Goal: Check status: Verify the current state of an ongoing process or item

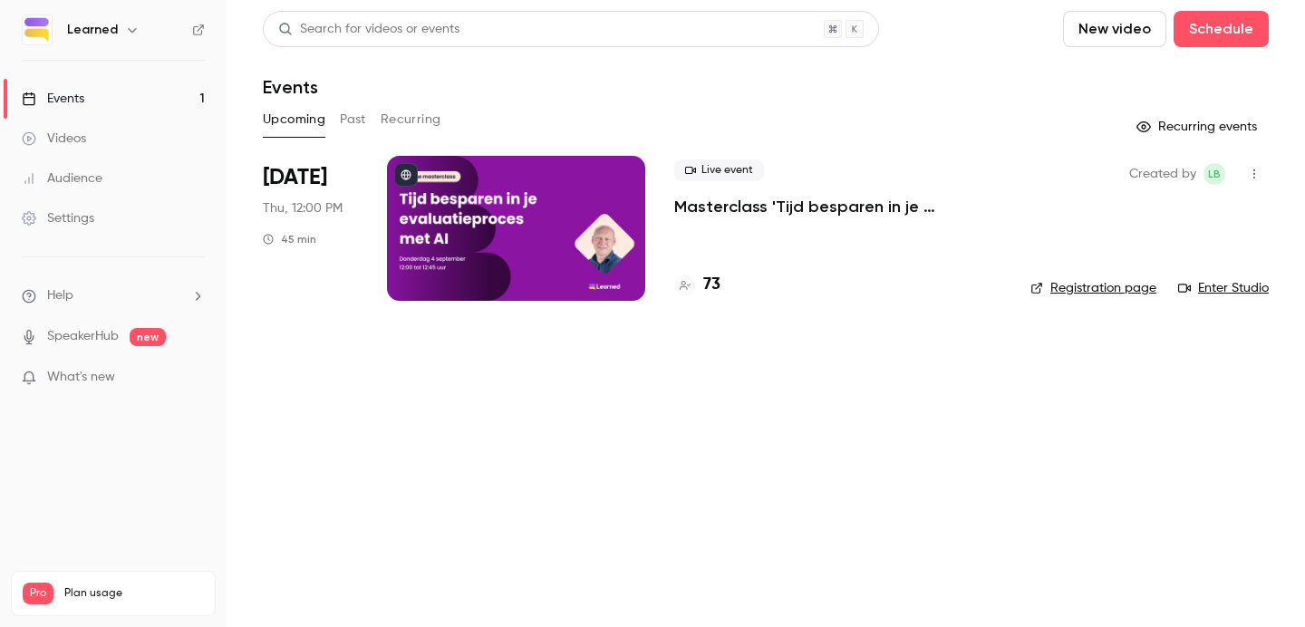
click at [772, 203] on p "Masterclass 'Tijd besparen in je evaluatieproces met AI'" at bounding box center [837, 207] width 327 height 22
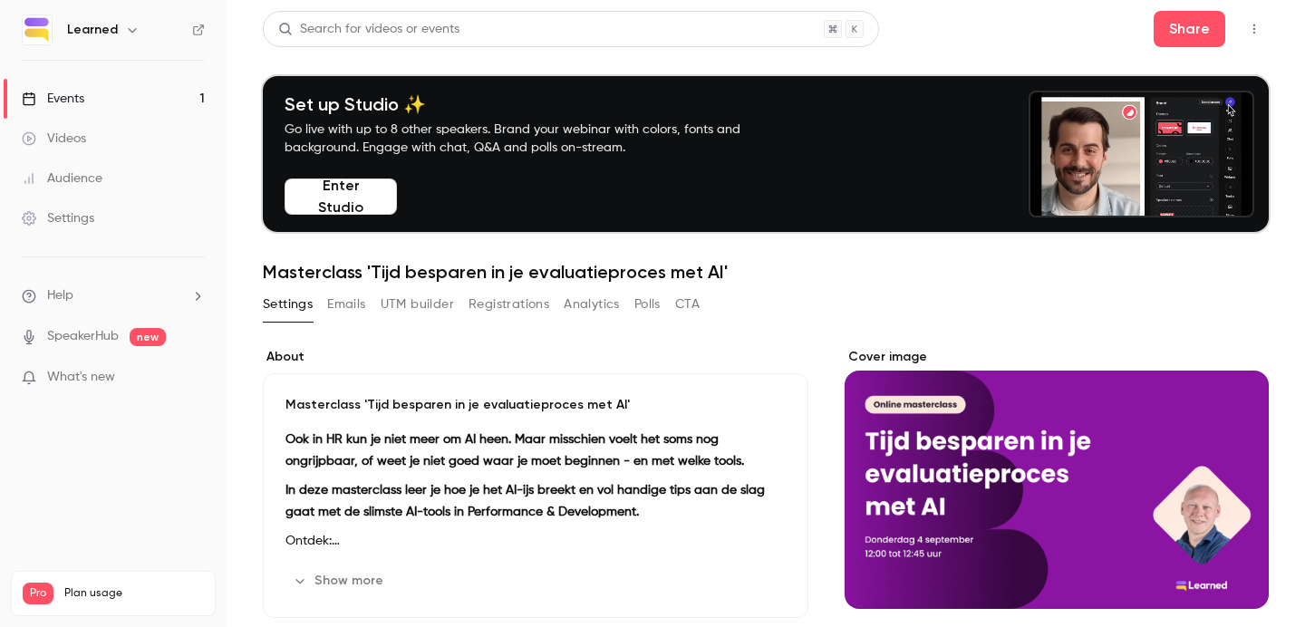
click at [501, 301] on button "Registrations" at bounding box center [508, 304] width 81 height 29
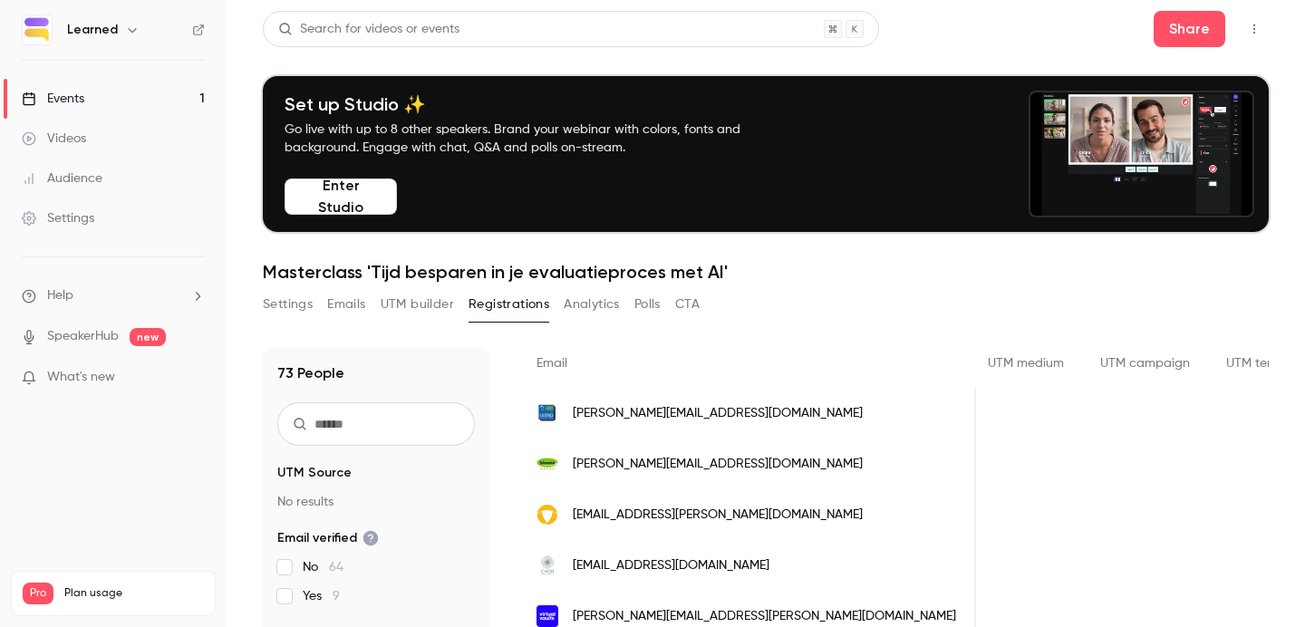
scroll to position [0, 841]
